Goal: Use online tool/utility: Utilize a website feature to perform a specific function

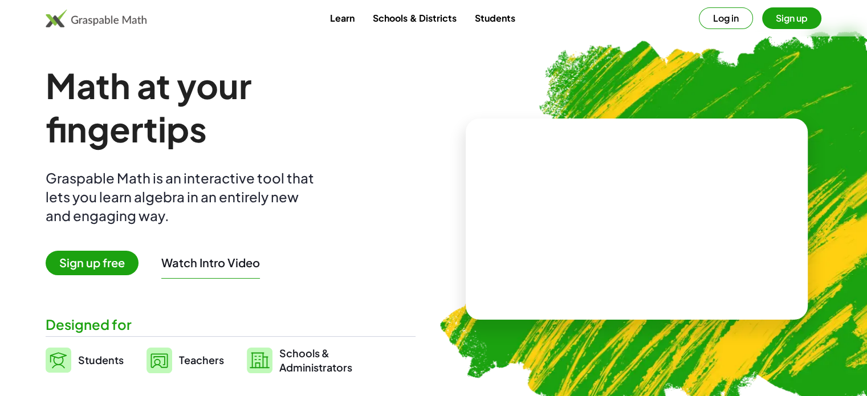
click at [100, 355] on span "Students" at bounding box center [101, 359] width 46 height 13
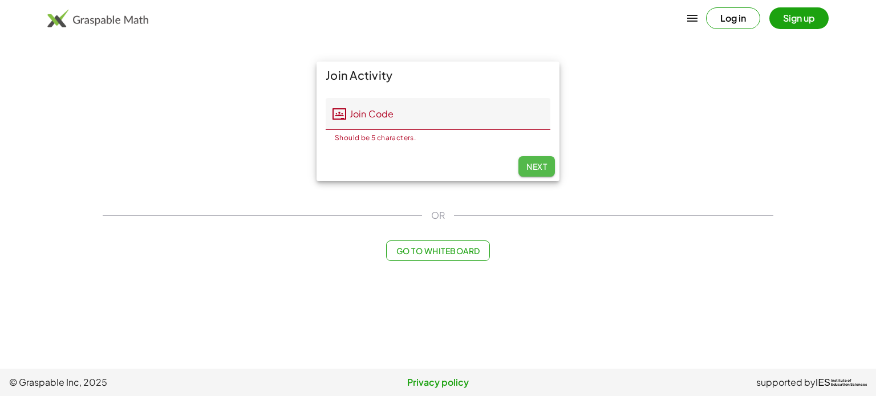
click at [538, 165] on span "Next" at bounding box center [536, 166] width 21 height 10
click at [536, 163] on span "Next" at bounding box center [536, 166] width 21 height 10
click at [441, 251] on span "Go to Whiteboard" at bounding box center [438, 251] width 84 height 10
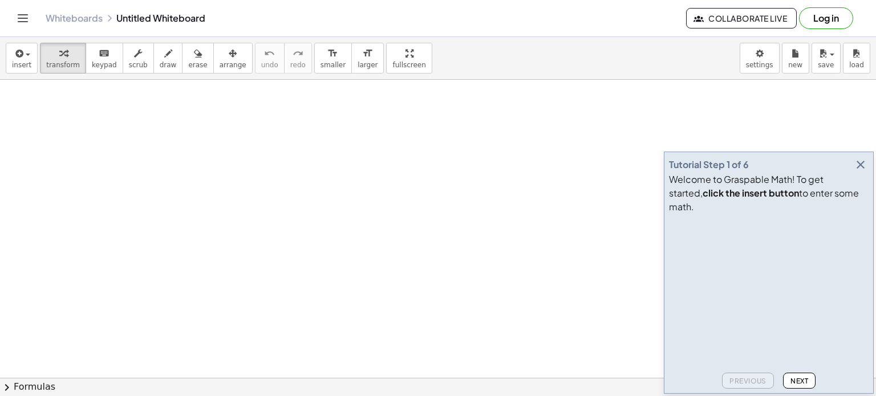
click at [857, 172] on icon "button" at bounding box center [860, 165] width 14 height 14
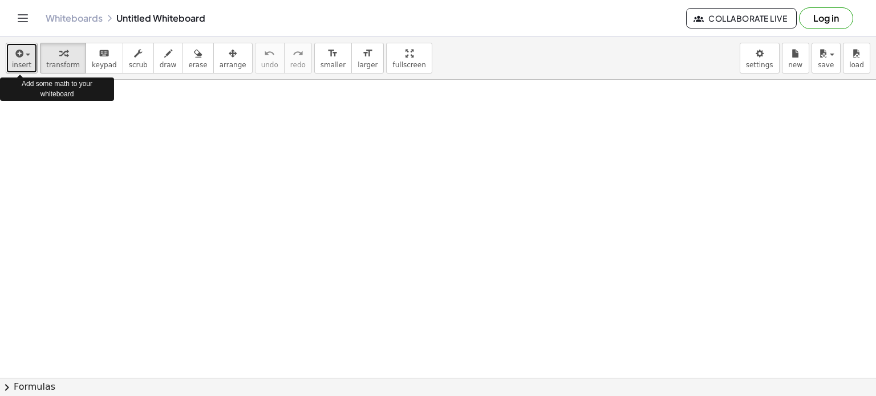
click at [22, 52] on icon "button" at bounding box center [18, 54] width 10 height 14
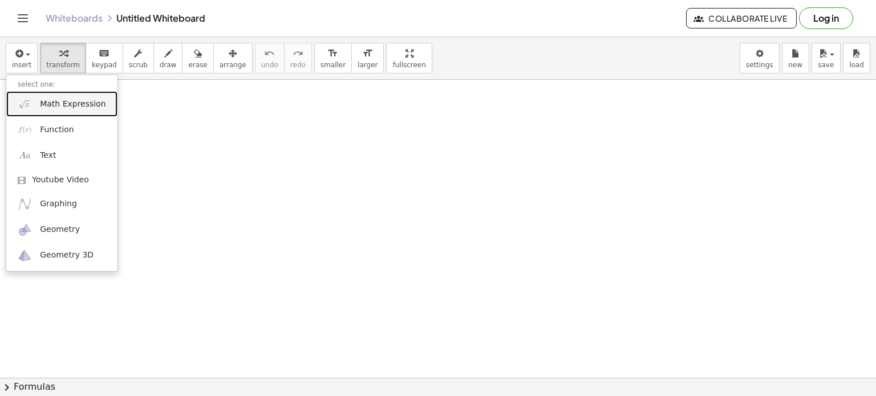
click at [48, 103] on span "Math Expression" at bounding box center [73, 104] width 66 height 11
